Goal: Task Accomplishment & Management: Manage account settings

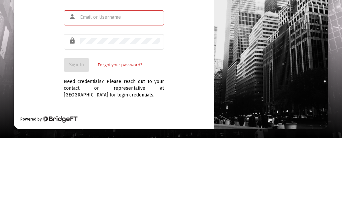
scroll to position [79, 0]
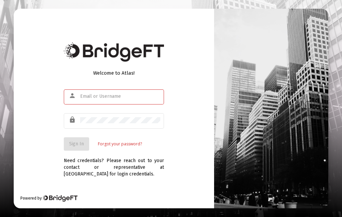
scroll to position [79, 0]
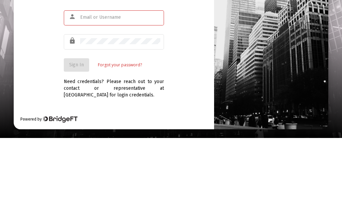
click at [94, 94] on input "text" at bounding box center [120, 96] width 80 height 5
type input "[EMAIL_ADDRESS][DOMAIN_NAME]"
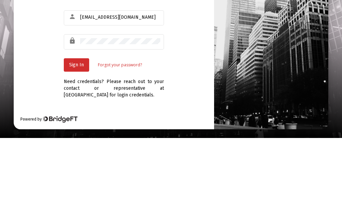
scroll to position [27, 0]
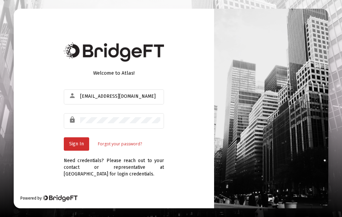
click at [75, 141] on span "Sign In" at bounding box center [76, 144] width 15 height 6
